Goal: Transaction & Acquisition: Purchase product/service

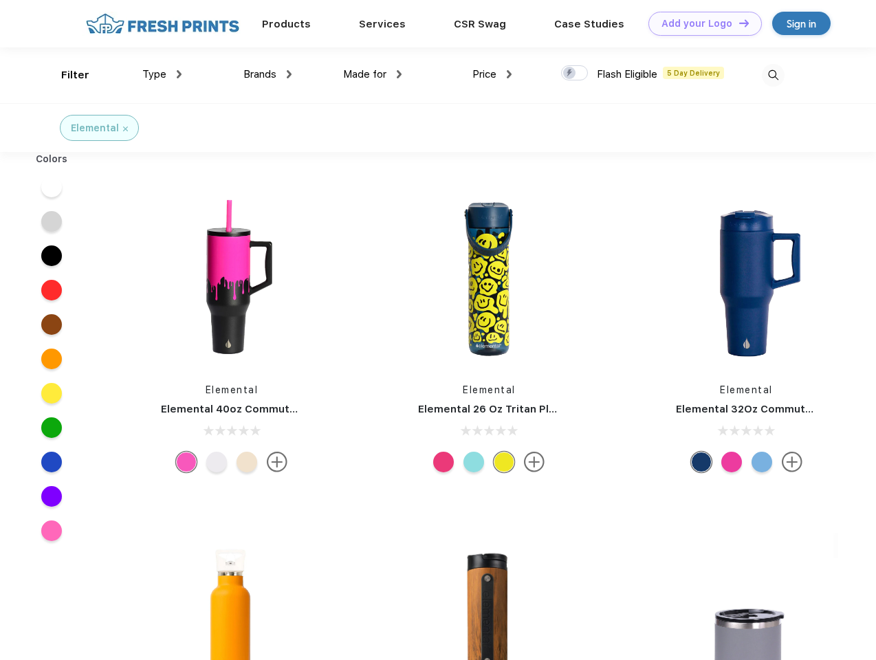
click at [700, 23] on link "Add your Logo Design Tool" at bounding box center [706, 24] width 114 height 24
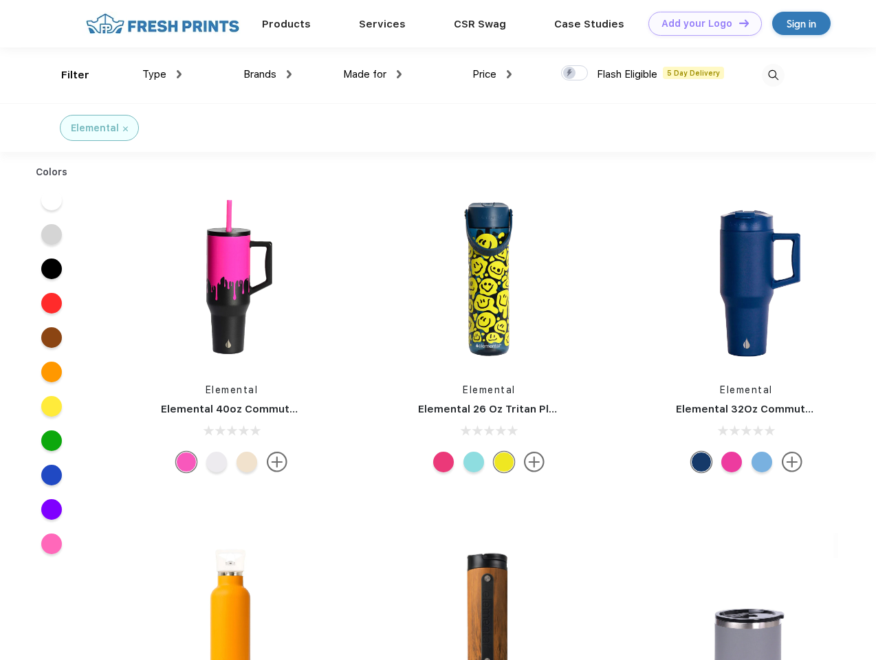
click at [0, 0] on div "Design Tool" at bounding box center [0, 0] width 0 height 0
click at [738, 23] on link "Add your Logo Design Tool" at bounding box center [706, 24] width 114 height 24
click at [66, 75] on div "Filter" at bounding box center [75, 75] width 28 height 16
click at [162, 74] on span "Type" at bounding box center [154, 74] width 24 height 12
click at [268, 74] on span "Brands" at bounding box center [260, 74] width 33 height 12
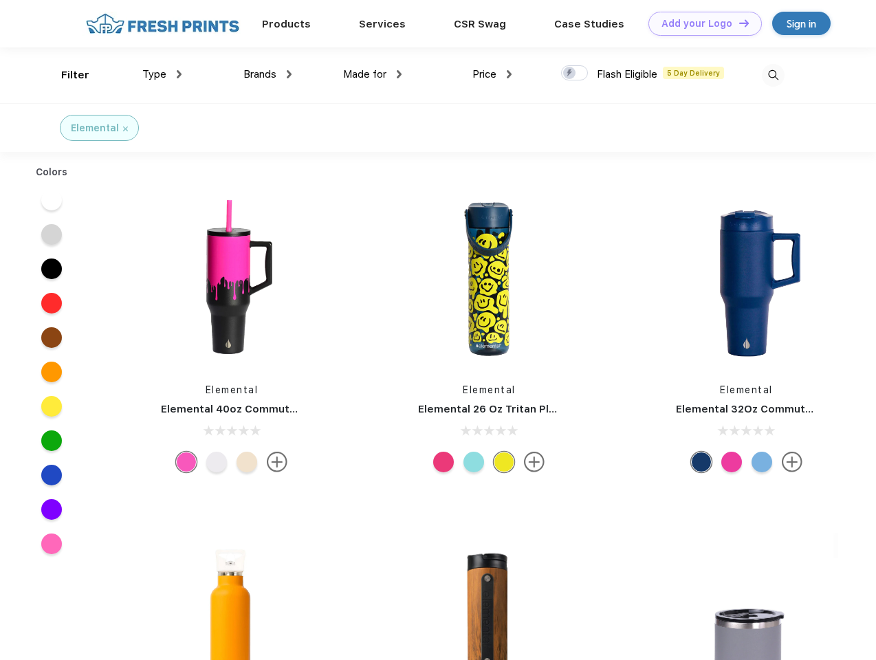
click at [373, 74] on span "Made for" at bounding box center [364, 74] width 43 height 12
click at [493, 74] on span "Price" at bounding box center [485, 74] width 24 height 12
click at [575, 74] on div at bounding box center [574, 72] width 27 height 15
click at [570, 74] on input "checkbox" at bounding box center [565, 69] width 9 height 9
click at [773, 75] on img at bounding box center [773, 75] width 23 height 23
